Goal: Task Accomplishment & Management: Complete application form

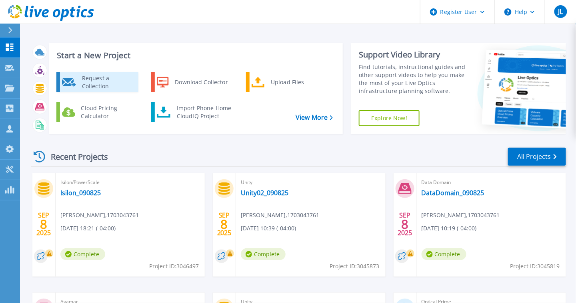
click at [100, 76] on div "Request a Collection" at bounding box center [107, 82] width 58 height 16
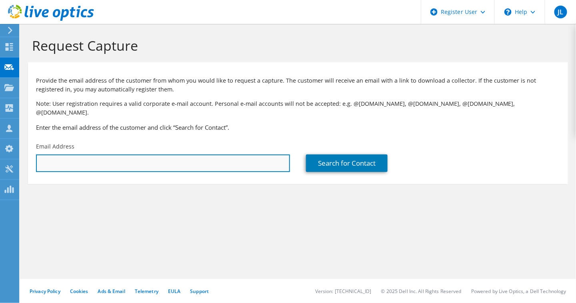
click at [172, 156] on input "text" at bounding box center [163, 164] width 254 height 18
type input "m"
type input "michael.ebert@wv.gov"
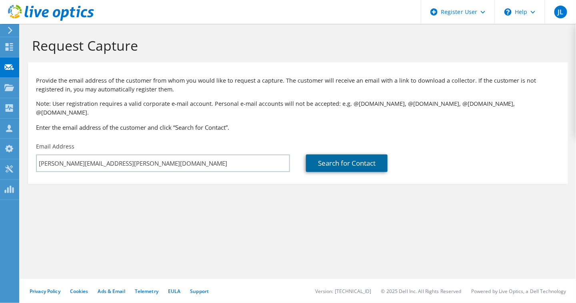
click at [338, 158] on link "Search for Contact" at bounding box center [347, 164] width 82 height 18
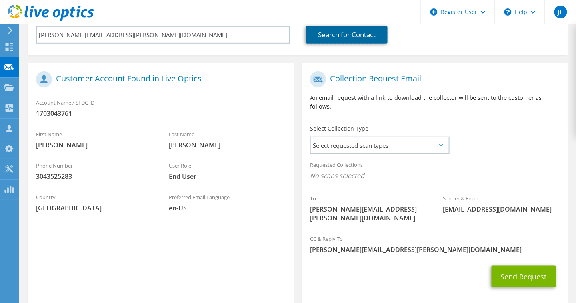
scroll to position [143, 0]
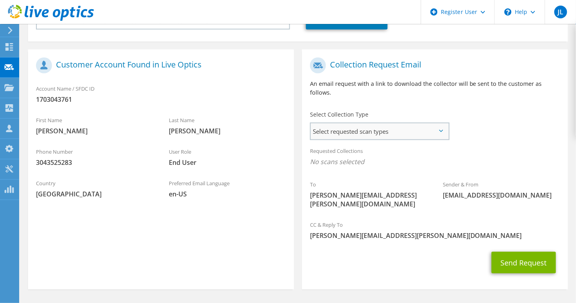
click at [445, 124] on span "Select requested scan types" at bounding box center [380, 132] width 138 height 16
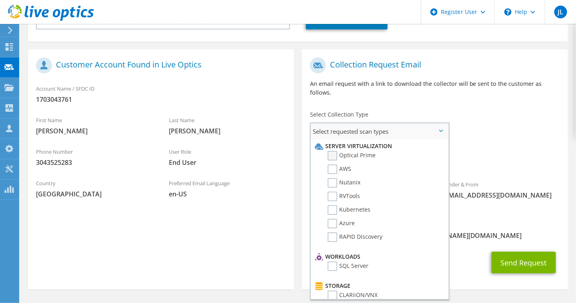
click at [365, 151] on label "Optical Prime" at bounding box center [351, 156] width 48 height 10
click at [0, 0] on input "Optical Prime" at bounding box center [0, 0] width 0 height 0
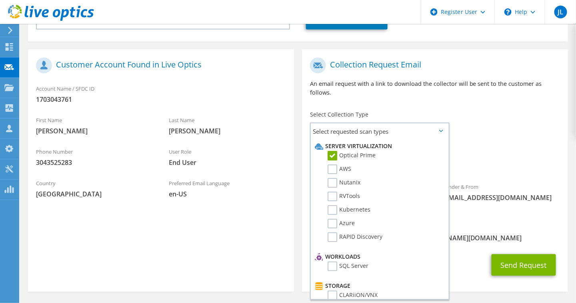
click at [472, 143] on div "Requested Collections No scans selected Optical Prime" at bounding box center [435, 159] width 266 height 32
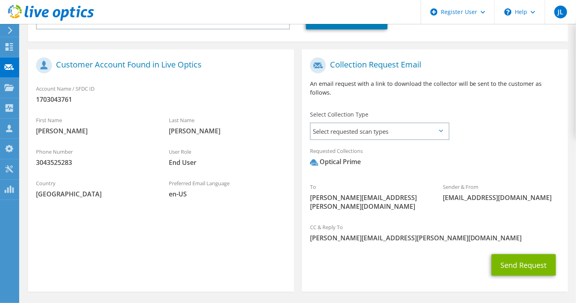
scroll to position [145, 0]
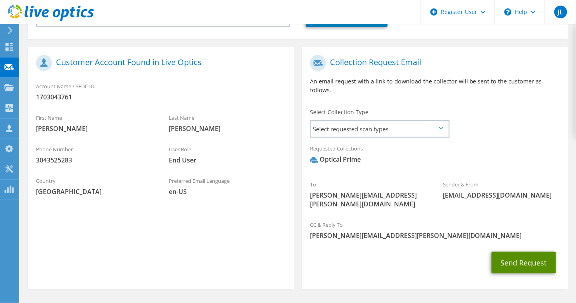
click at [507, 252] on button "Send Request" at bounding box center [523, 263] width 64 height 22
